Goal: Check status: Check status

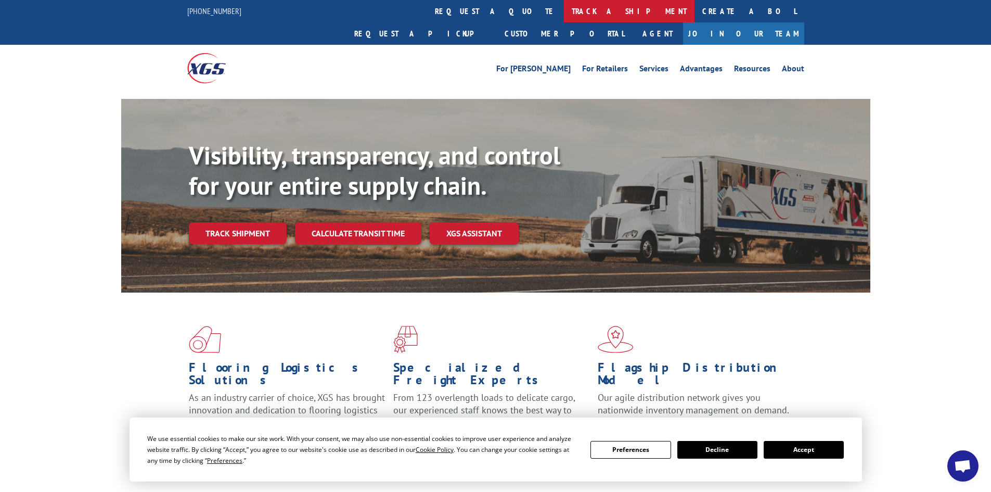
click at [564, 4] on link "track a shipment" at bounding box center [629, 11] width 131 height 22
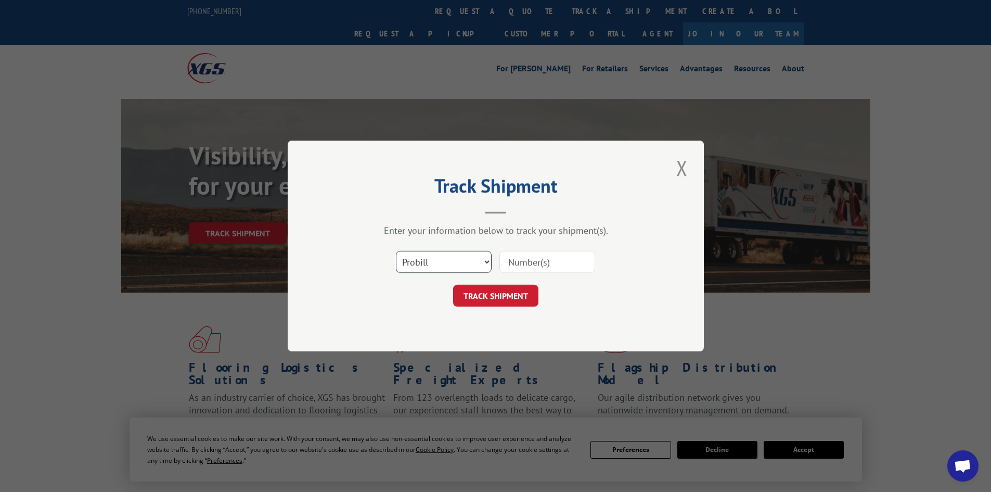
click at [445, 259] on select "Select category... Probill BOL PO" at bounding box center [444, 262] width 96 height 22
click at [396, 251] on select "Select category... Probill BOL PO" at bounding box center [444, 262] width 96 height 22
click at [436, 262] on select "Select category... Probill BOL PO" at bounding box center [444, 262] width 96 height 22
select select "po"
click at [396, 251] on select "Select category... Probill BOL PO" at bounding box center [444, 262] width 96 height 22
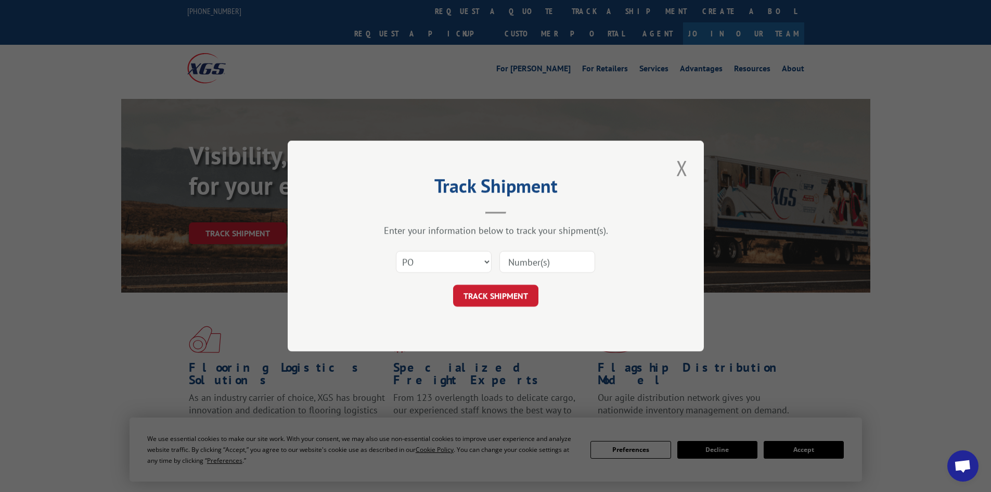
click at [535, 249] on div "Select category... Probill BOL PO" at bounding box center [496, 261] width 312 height 34
click at [531, 262] on input at bounding box center [547, 262] width 96 height 22
type input "22585222"
click at [501, 287] on button "TRACK SHIPMENT" at bounding box center [495, 296] width 85 height 22
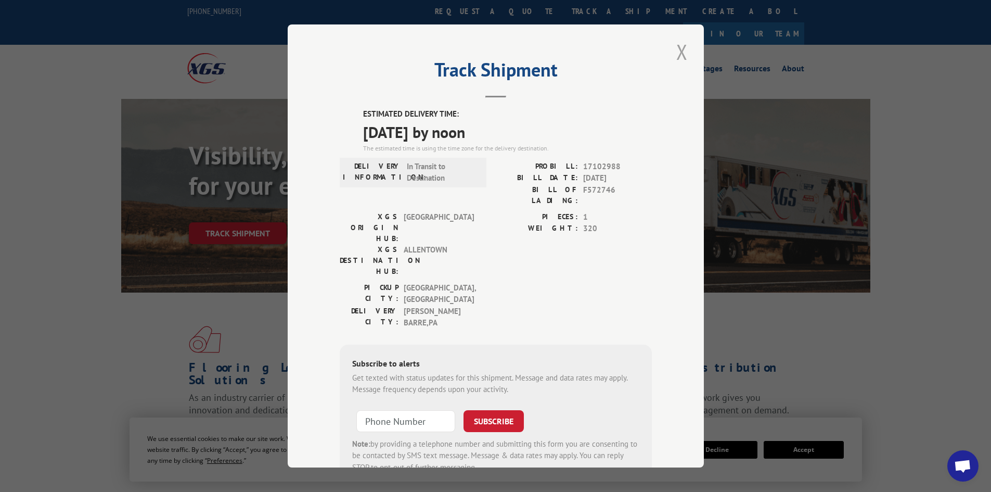
click at [675, 53] on button "Close modal" at bounding box center [682, 51] width 18 height 29
